Goal: Task Accomplishment & Management: Manage account settings

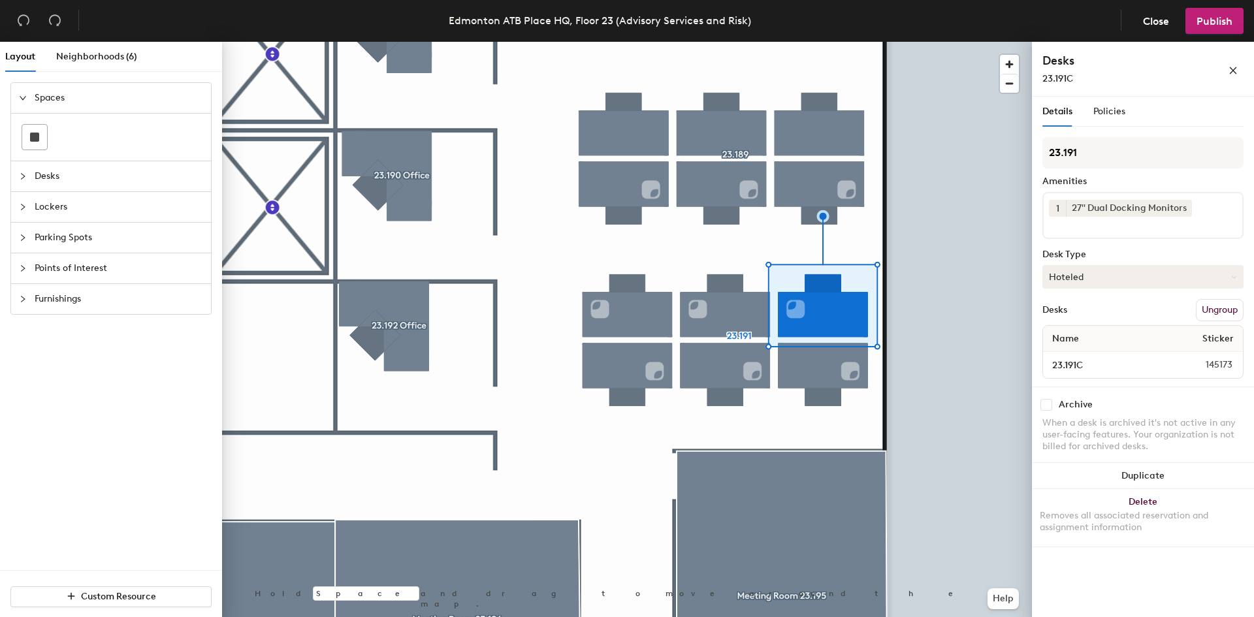
click at [1177, 285] on button "Hoteled" at bounding box center [1142, 277] width 201 height 24
click at [1077, 316] on div "Assigned" at bounding box center [1108, 318] width 131 height 20
click at [1152, 25] on span "Close" at bounding box center [1156, 21] width 26 height 12
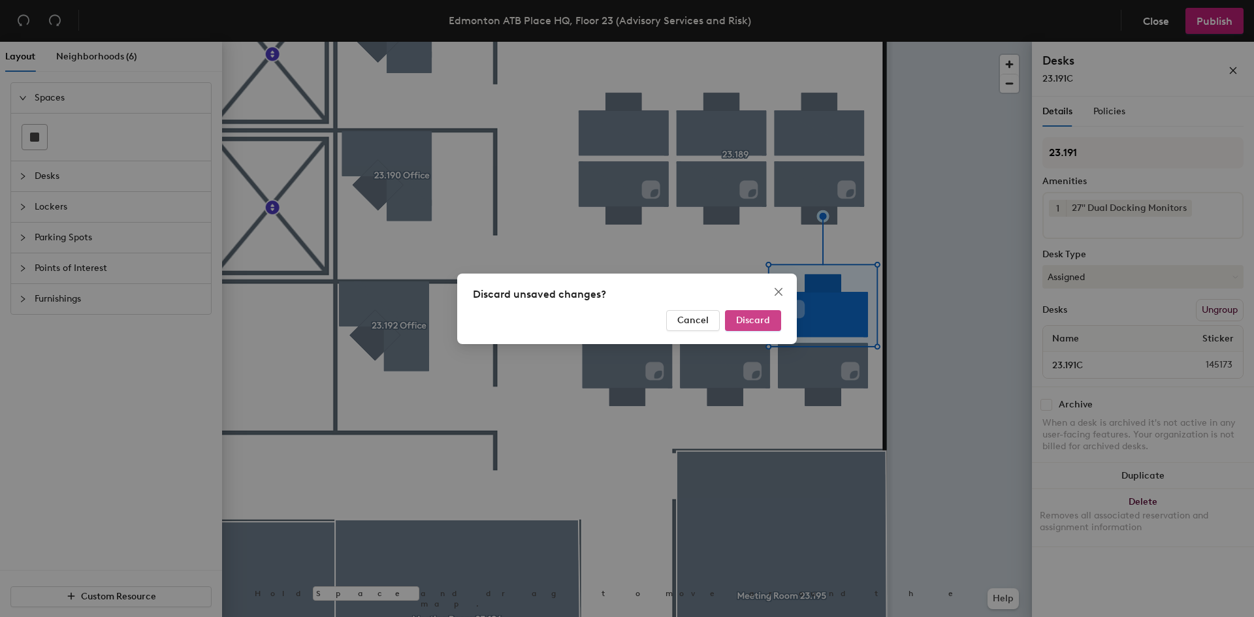
click at [767, 322] on span "Discard" at bounding box center [753, 320] width 34 height 11
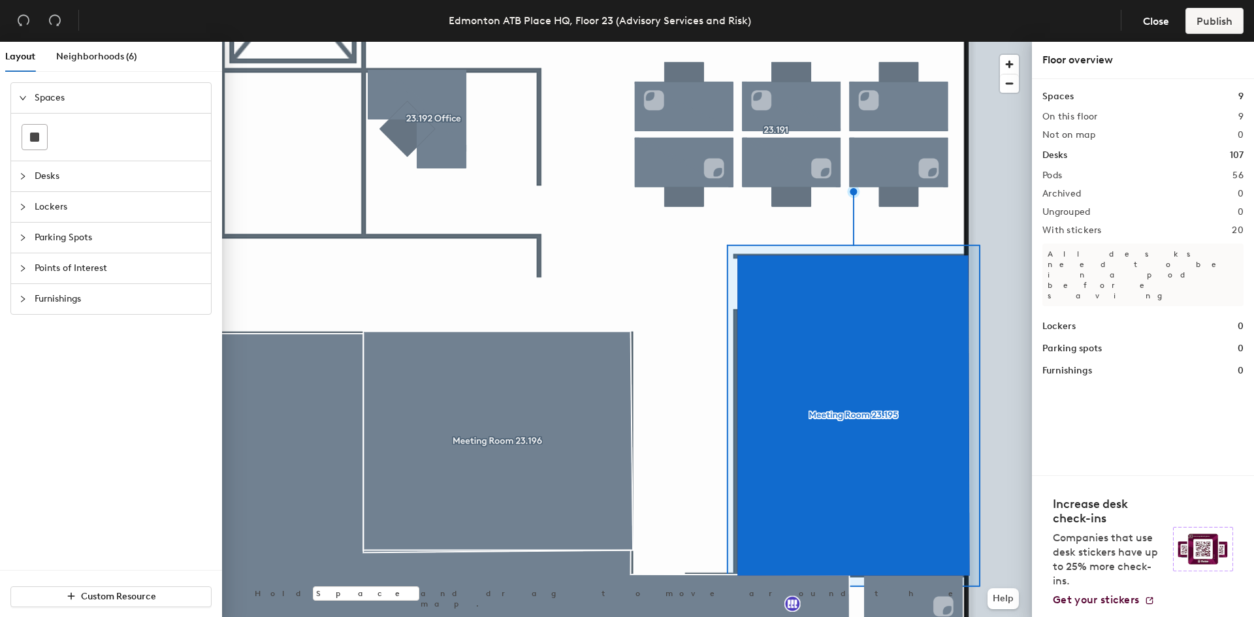
click at [902, 42] on div at bounding box center [627, 42] width 810 height 0
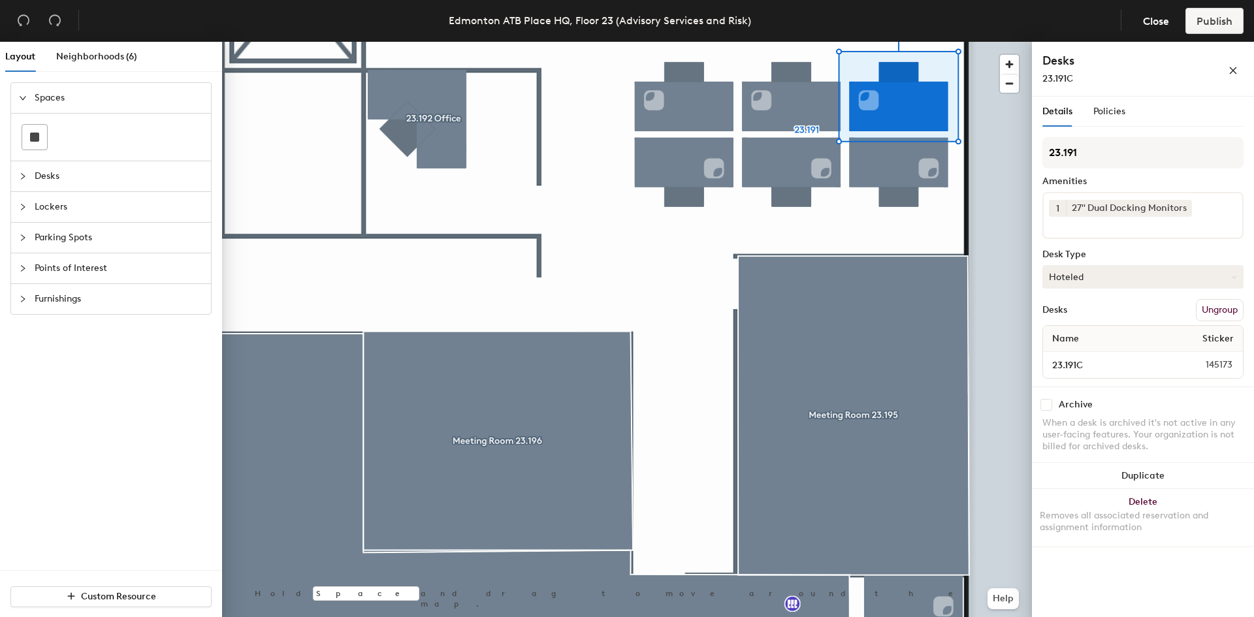
click at [1226, 281] on button "Hoteled" at bounding box center [1142, 277] width 201 height 24
click at [1062, 317] on div "Assigned" at bounding box center [1108, 318] width 131 height 20
click at [1109, 110] on span "Policies" at bounding box center [1109, 111] width 32 height 11
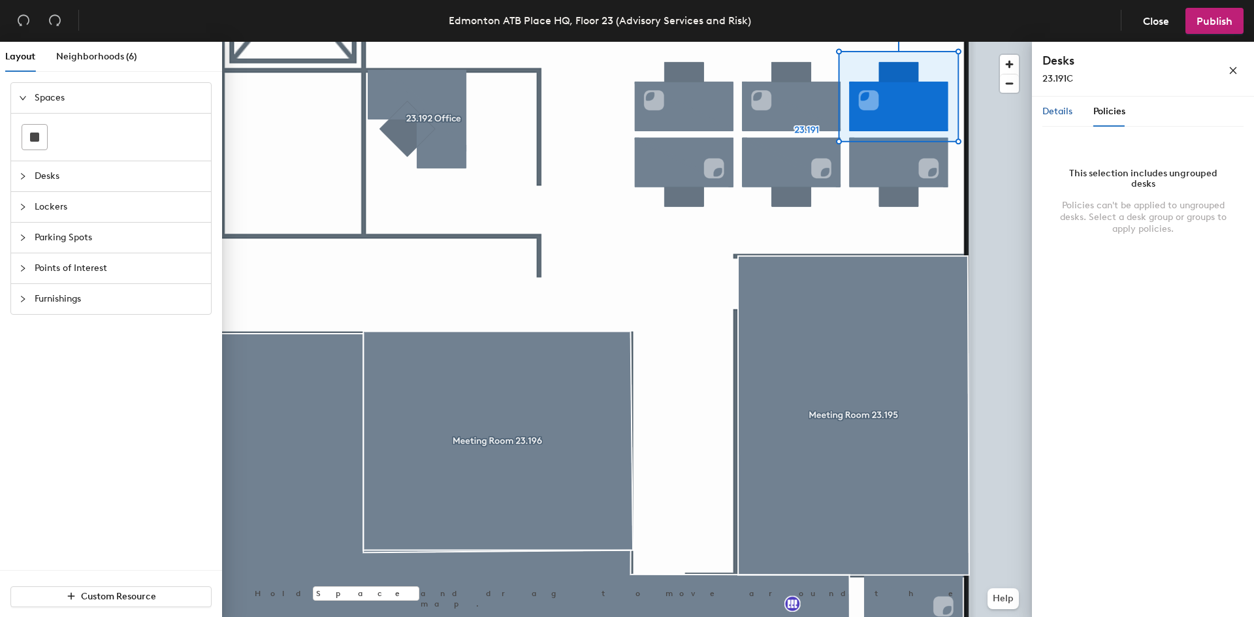
click at [1051, 109] on span "Details" at bounding box center [1057, 111] width 30 height 11
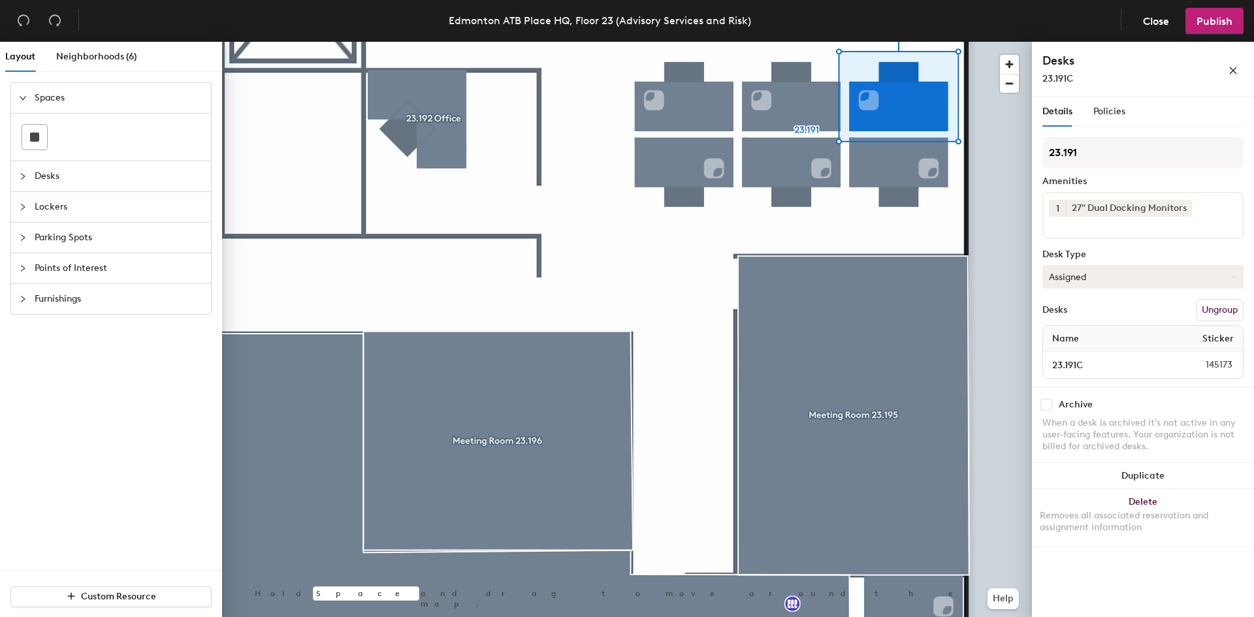
click at [1234, 276] on icon at bounding box center [1234, 277] width 6 height 6
click at [1102, 315] on div "Assigned" at bounding box center [1108, 318] width 131 height 20
click at [1214, 23] on span "Publish" at bounding box center [1214, 21] width 36 height 12
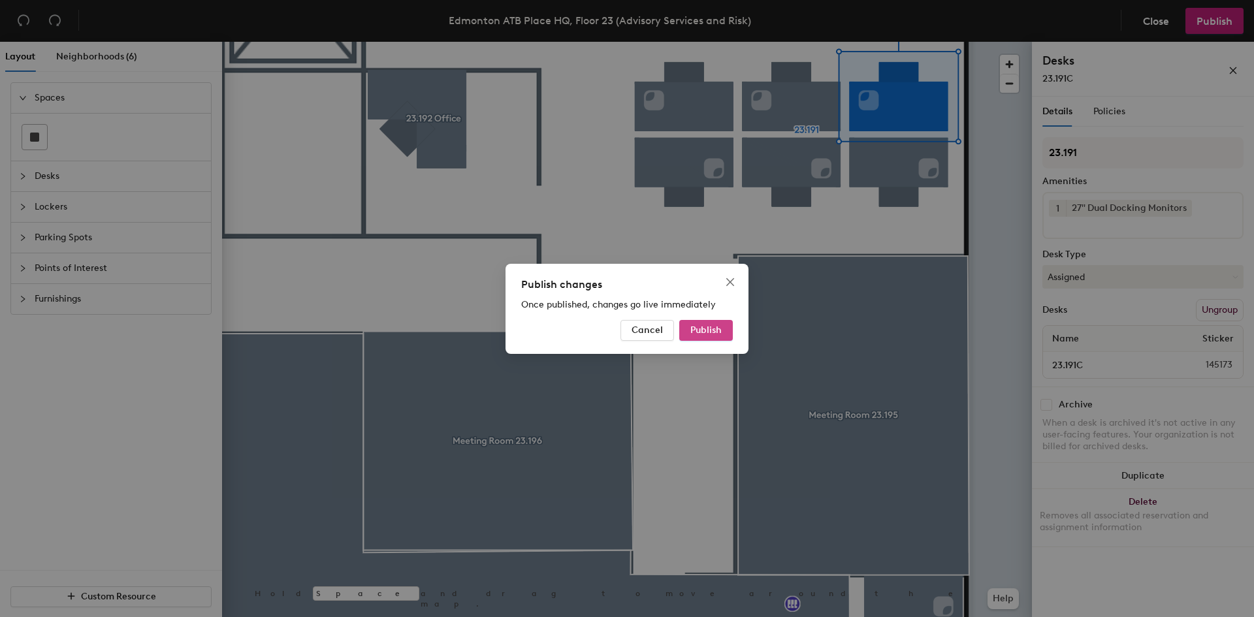
click at [703, 332] on span "Publish" at bounding box center [705, 330] width 31 height 11
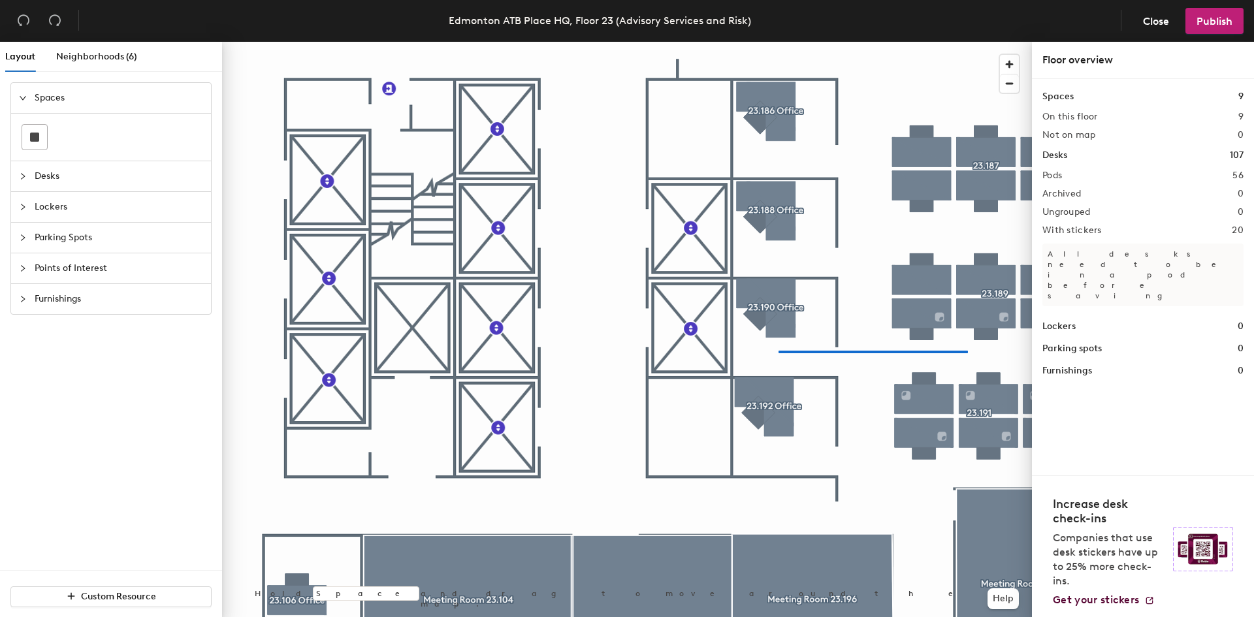
click at [778, 42] on div at bounding box center [627, 42] width 810 height 0
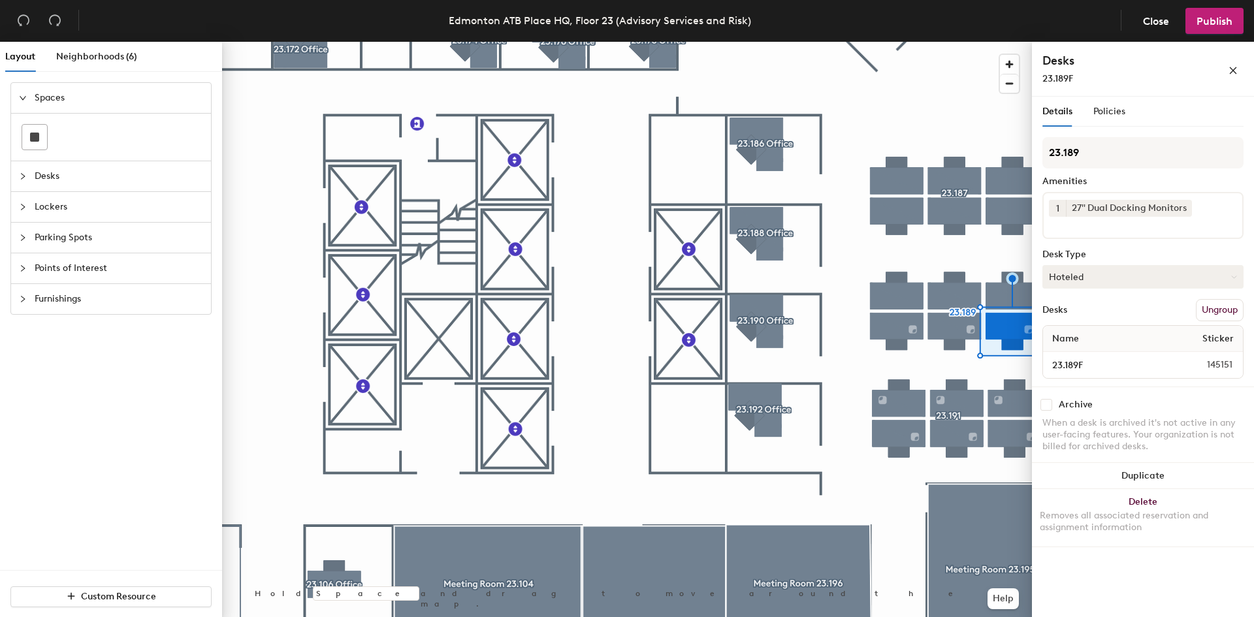
click at [1151, 281] on button "Hoteled" at bounding box center [1142, 277] width 201 height 24
click at [1085, 317] on div "Assigned" at bounding box center [1108, 318] width 131 height 20
click at [1229, 25] on span "Publish" at bounding box center [1214, 21] width 36 height 12
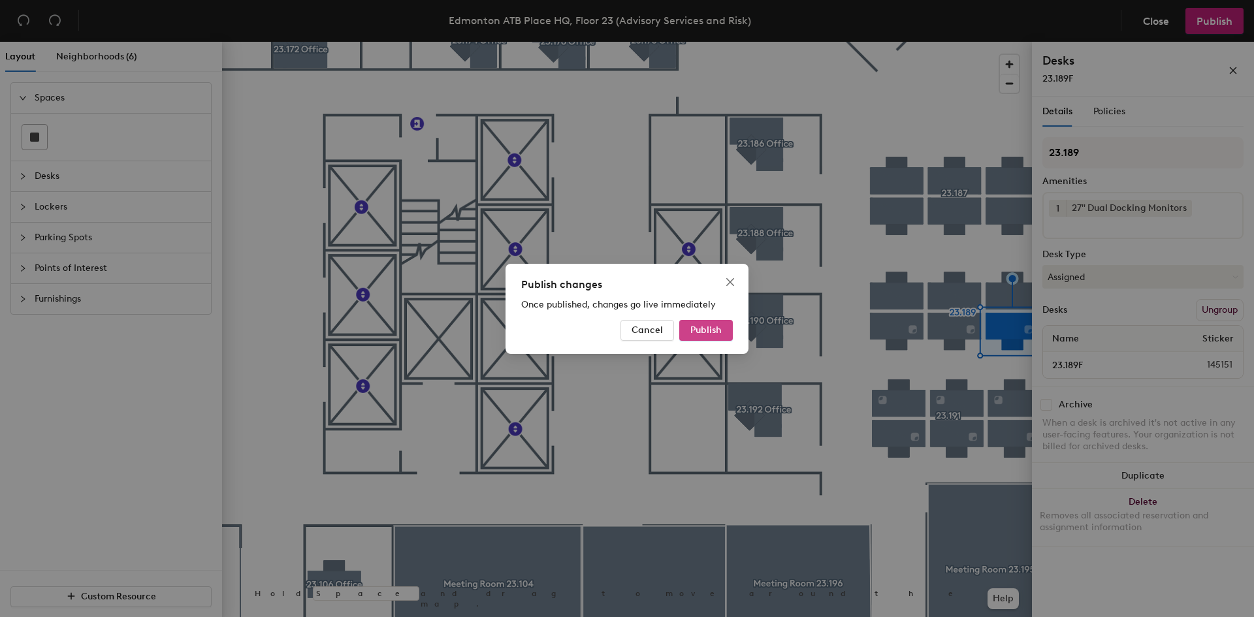
click at [717, 329] on span "Publish" at bounding box center [705, 330] width 31 height 11
